Goal: Information Seeking & Learning: Learn about a topic

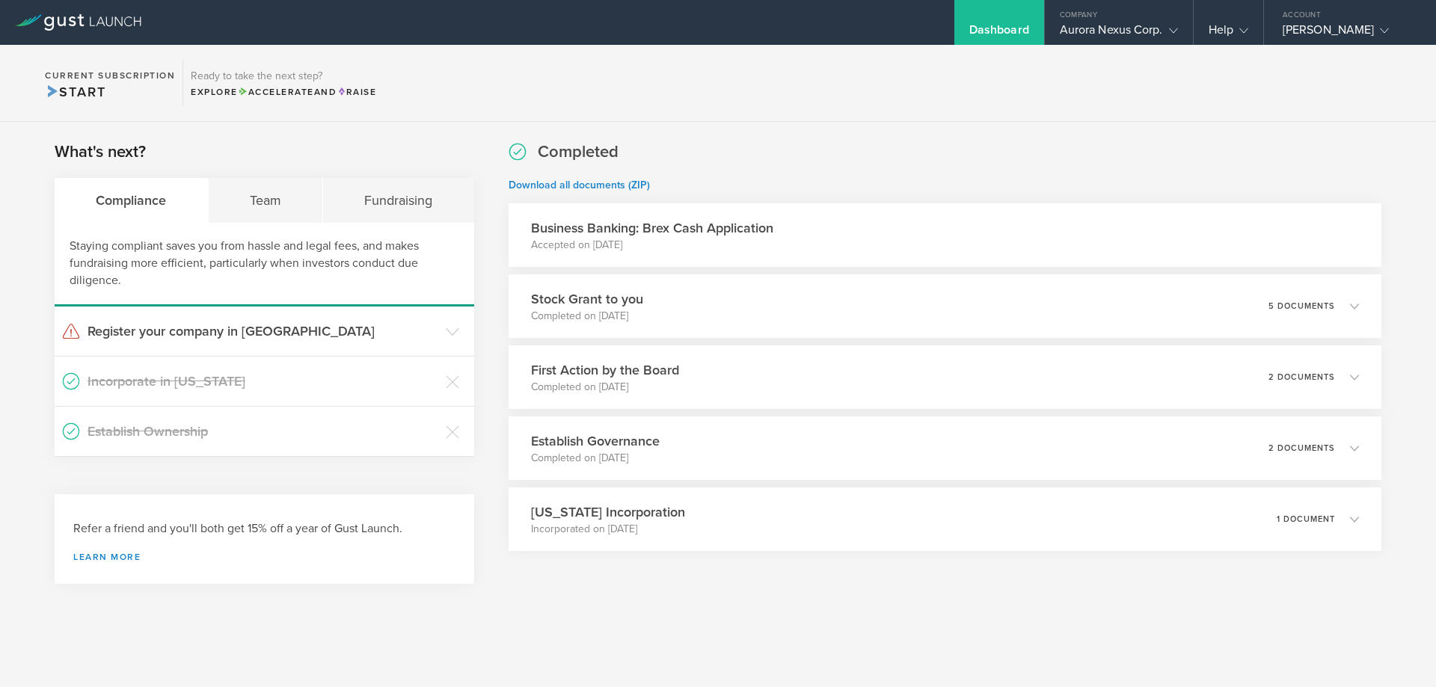
click at [887, 341] on div "Completed Download all documents (ZIP) Business Banking: Brex Cash Application …" at bounding box center [945, 346] width 873 height 411
click at [254, 209] on div "Team" at bounding box center [266, 200] width 115 height 45
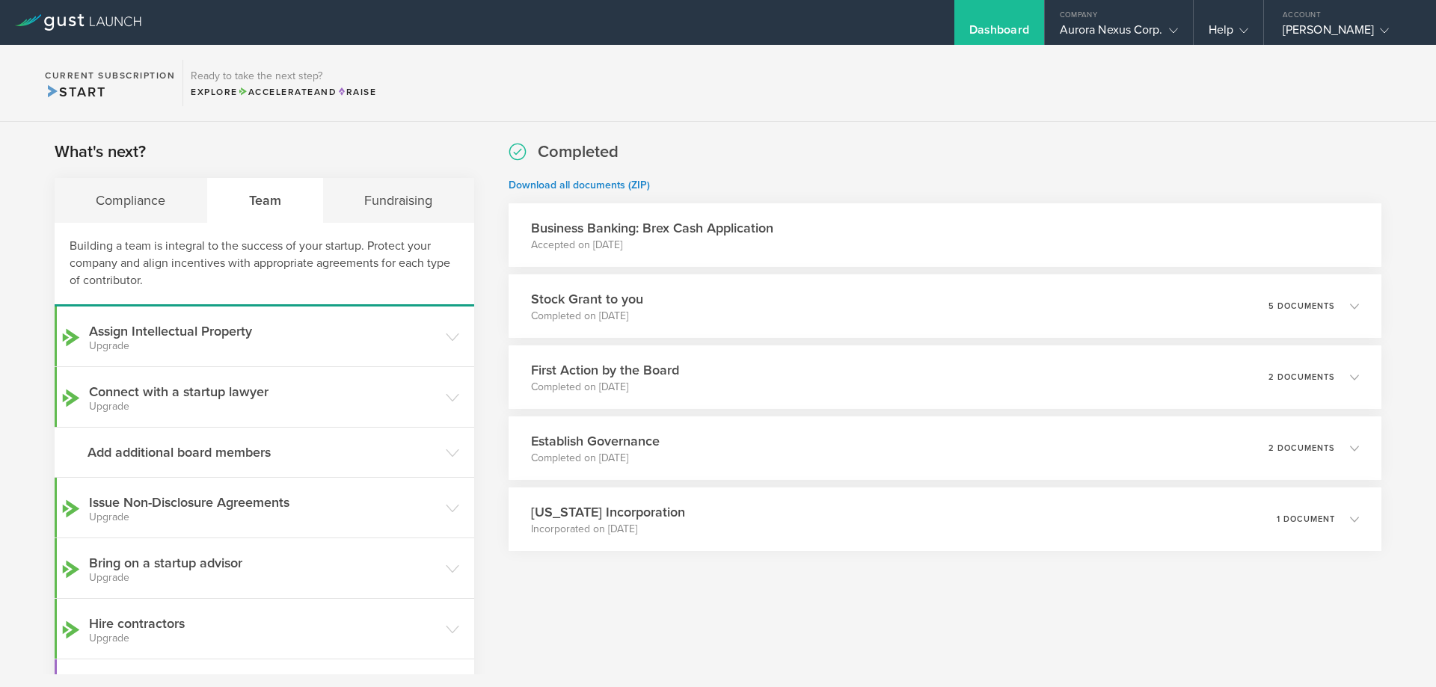
click at [490, 429] on div "What's next? Compliance Team Fundraising Building a team is integral to the suc…" at bounding box center [718, 501] width 1436 height 759
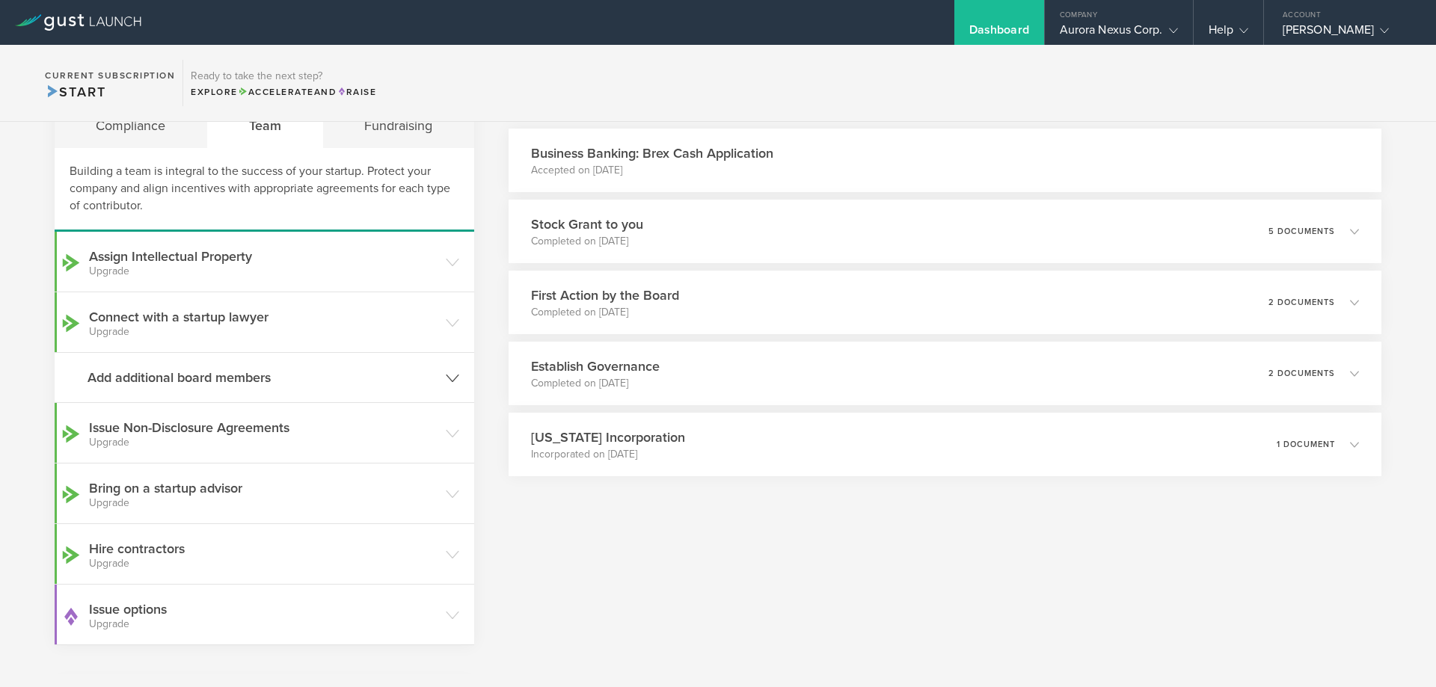
click at [459, 375] on header "Add additional board members" at bounding box center [265, 377] width 420 height 49
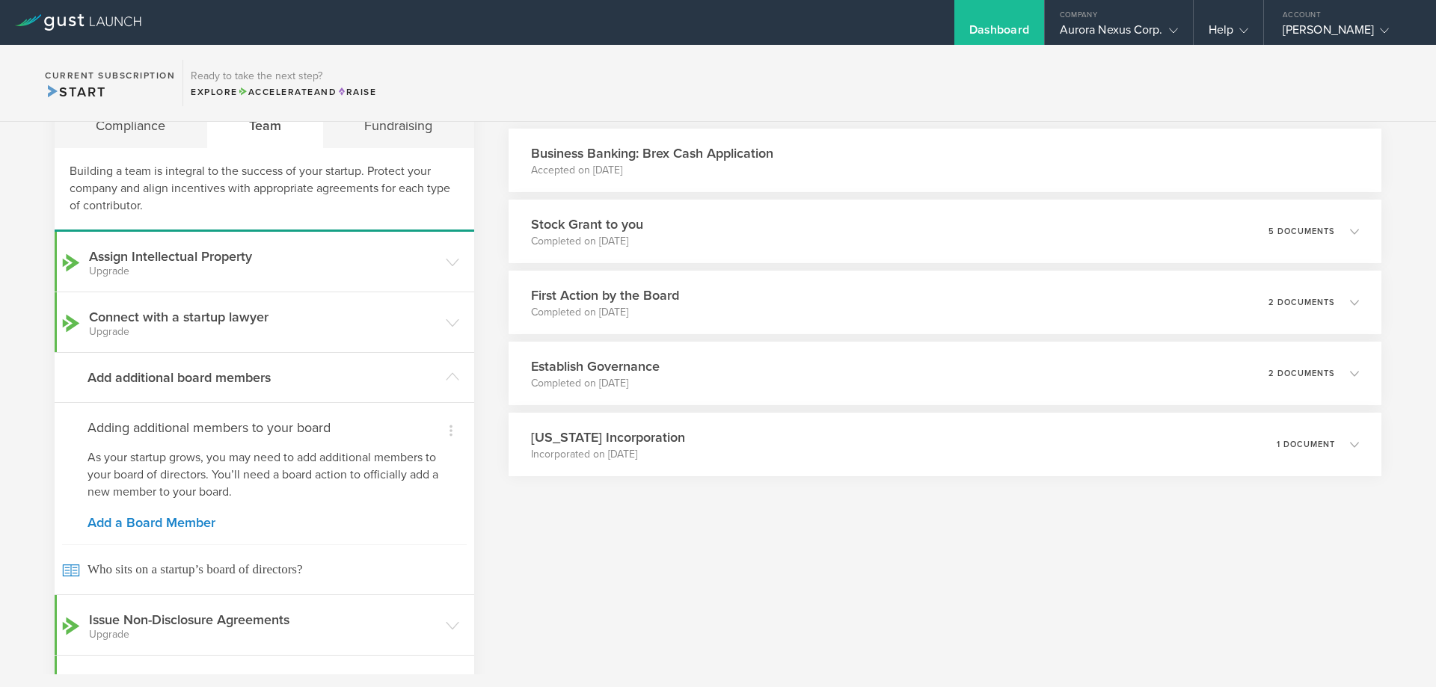
click at [486, 401] on div "What's next? Compliance Team Fundraising Building a team is integral to the suc…" at bounding box center [718, 522] width 1436 height 951
click at [452, 390] on header "Add additional board members" at bounding box center [265, 377] width 420 height 49
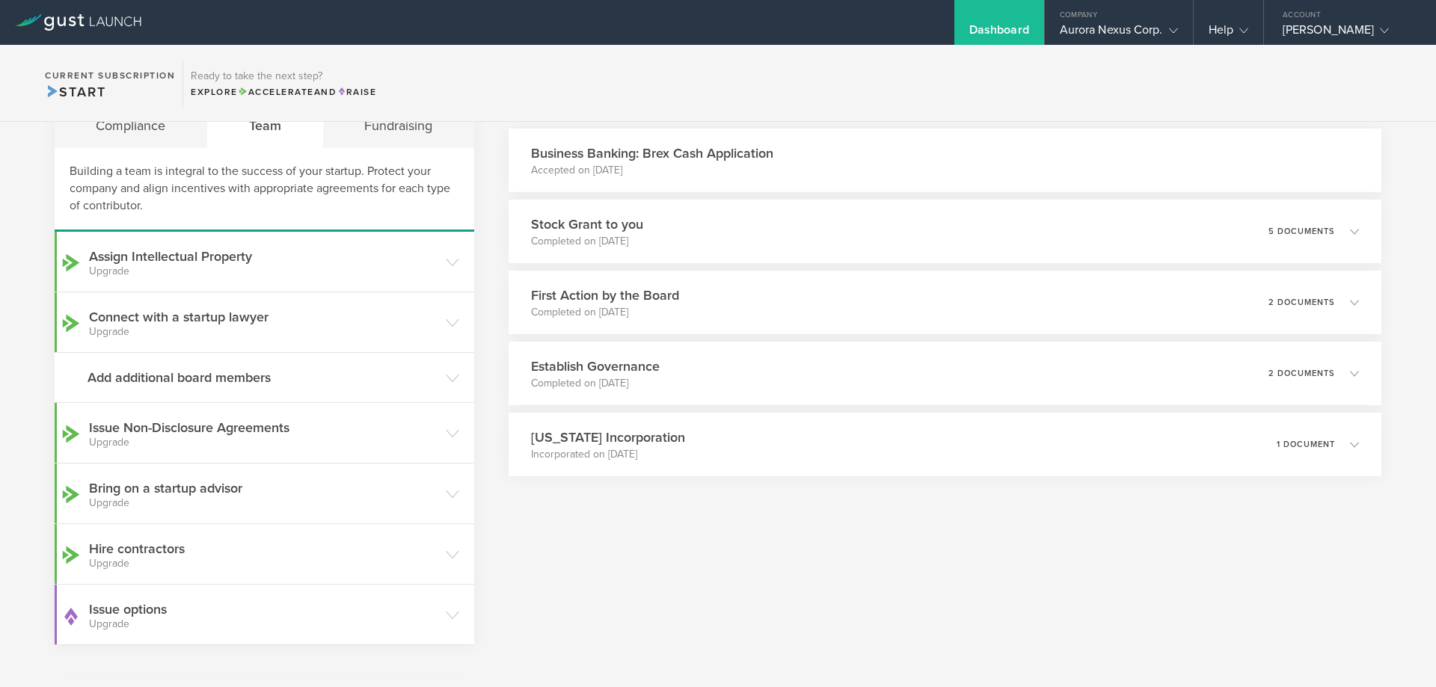
scroll to position [0, 0]
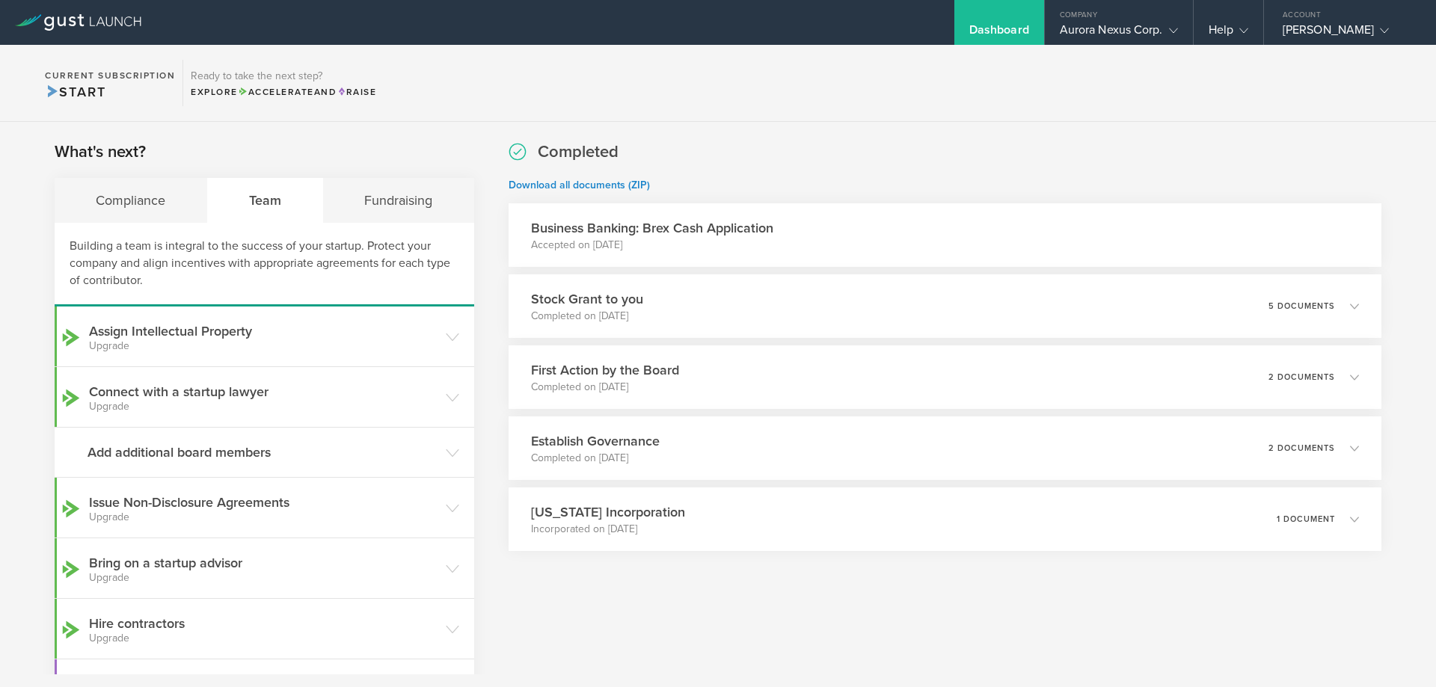
click at [491, 371] on div "What's next? Compliance Team Fundraising Building a team is integral to the suc…" at bounding box center [718, 501] width 1436 height 759
click at [484, 350] on div "What's next? Compliance Team Fundraising Building a team is integral to the suc…" at bounding box center [718, 501] width 1436 height 759
click at [485, 352] on div "What's next? Compliance Team Fundraising Building a team is integral to the suc…" at bounding box center [718, 501] width 1436 height 759
click at [484, 341] on div "What's next? Compliance Team Fundraising Building a team is integral to the suc…" at bounding box center [718, 501] width 1436 height 759
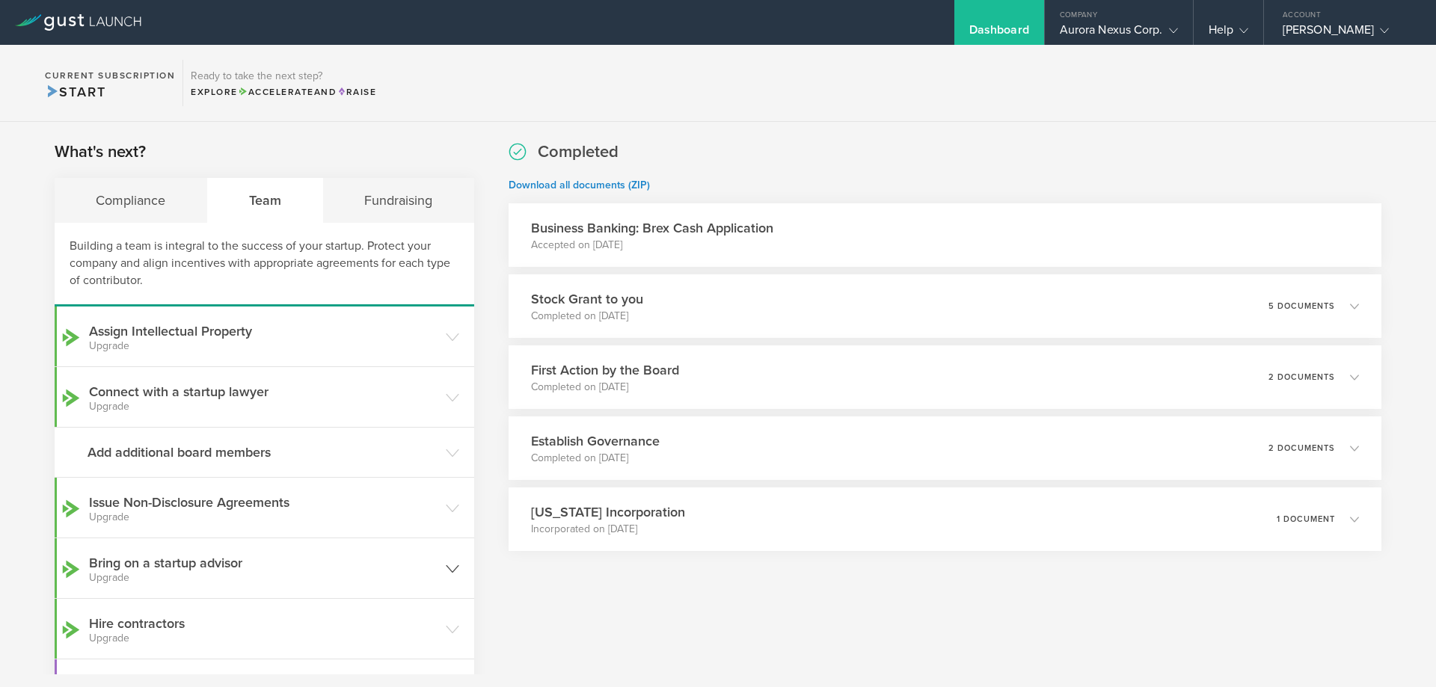
click at [446, 562] on icon at bounding box center [452, 568] width 13 height 13
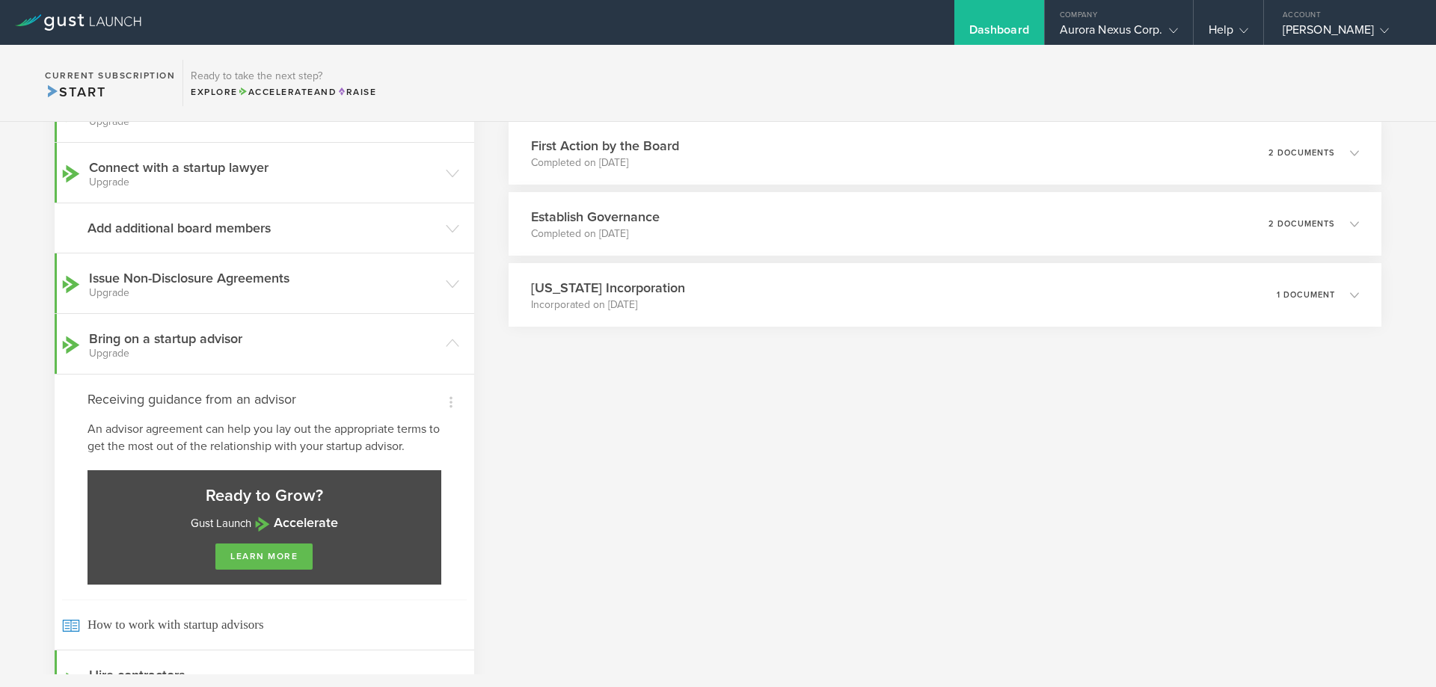
scroll to position [374, 0]
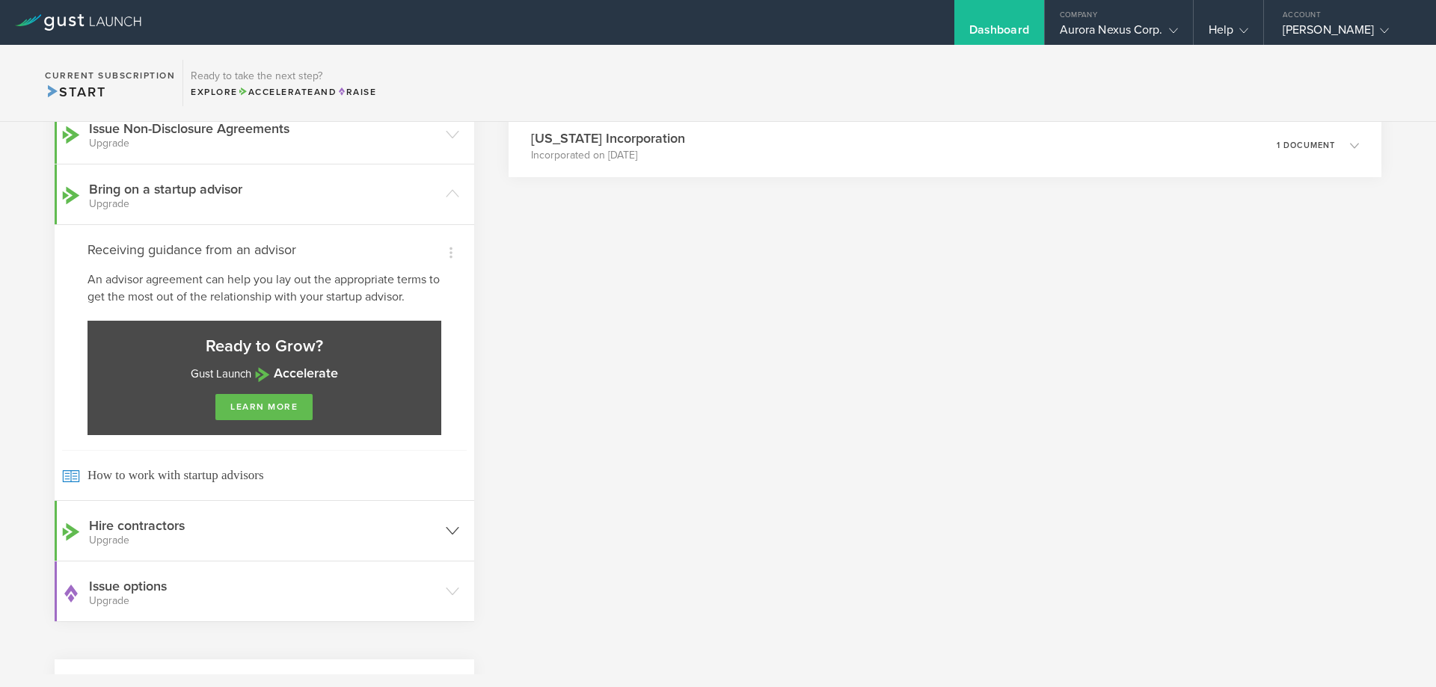
click at [467, 527] on header "Hire contractors Upgrade" at bounding box center [265, 531] width 420 height 60
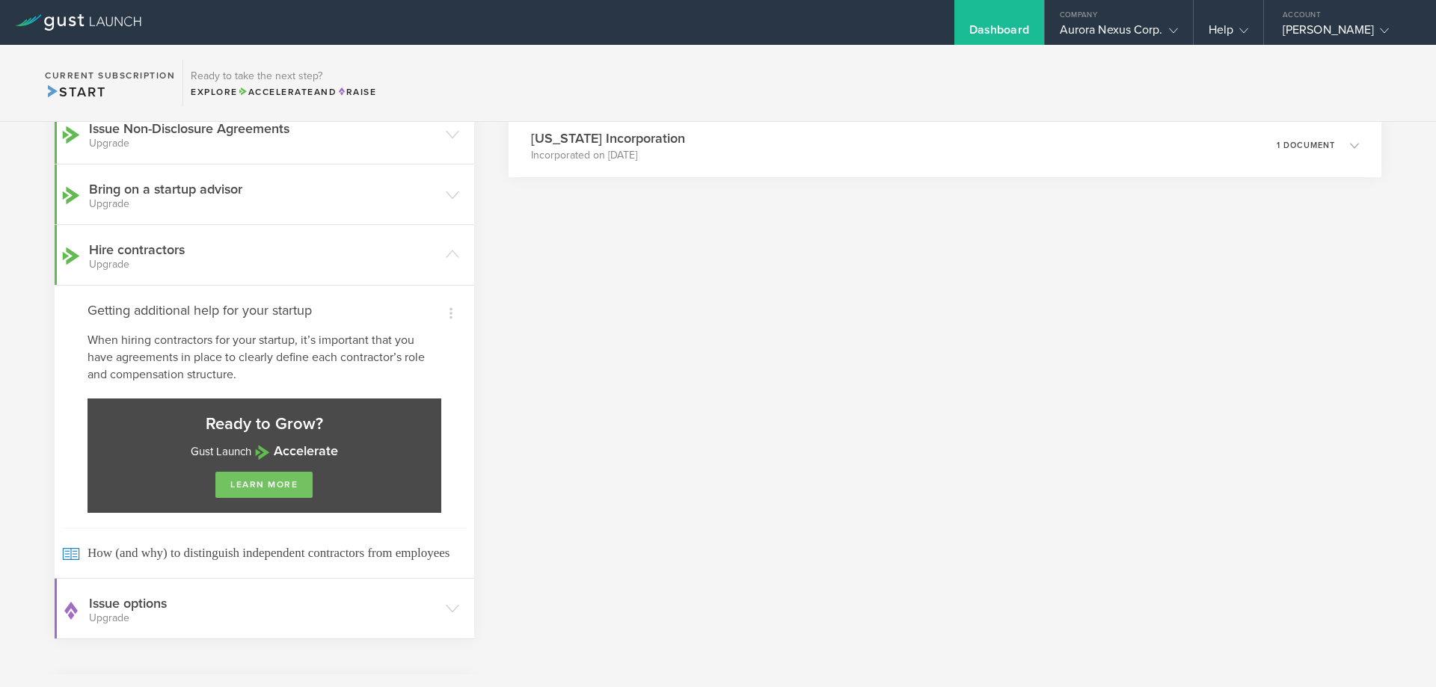
click at [293, 482] on link "learn more" at bounding box center [263, 485] width 97 height 26
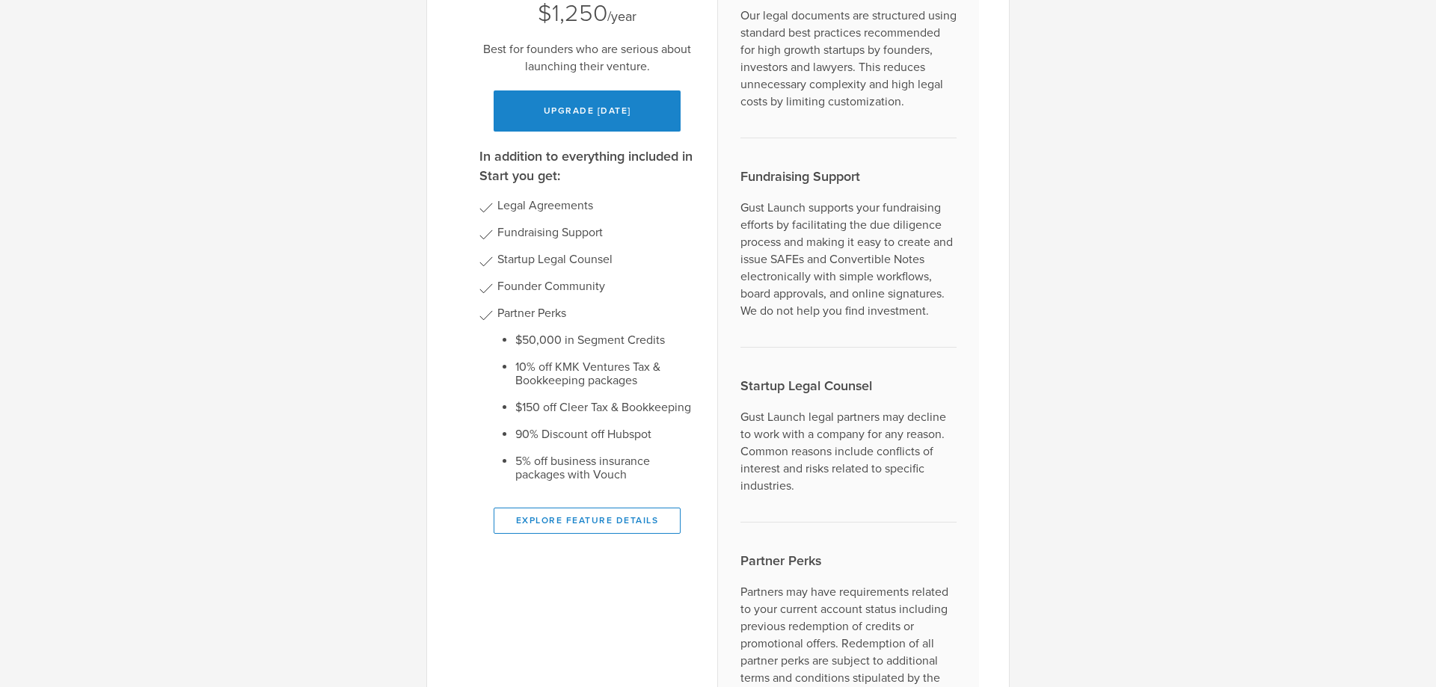
scroll to position [0, 0]
